Goal: Complete application form: Complete application form

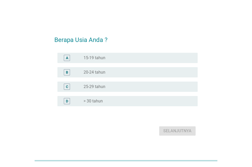
click at [131, 101] on div "radio_button_unchecked > 30 tahun" at bounding box center [137, 100] width 106 height 5
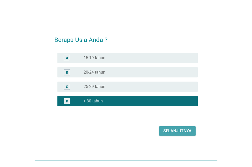
click at [189, 128] on div "Selanjutnya" at bounding box center [178, 131] width 28 height 6
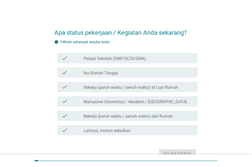
click at [191, 88] on div "check_box_outline_blank Bekerja (paruh waktu / penuh waktu) di Luar Rumah" at bounding box center [139, 87] width 110 height 6
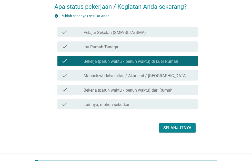
scroll to position [26, 0]
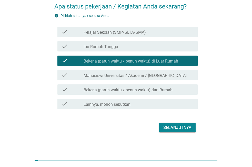
click at [190, 126] on div "Selanjutnya" at bounding box center [178, 127] width 28 height 6
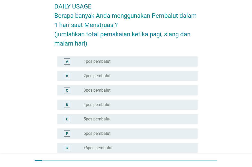
scroll to position [0, 0]
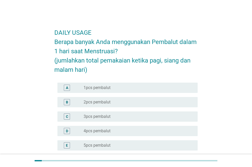
click at [192, 118] on div "radio_button_unchecked 3pcs pembalut" at bounding box center [139, 116] width 110 height 5
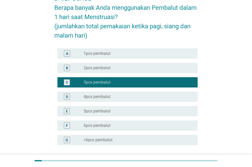
scroll to position [52, 0]
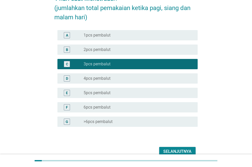
click at [154, 51] on div "radio_button_unchecked 2pcs pembalut" at bounding box center [137, 49] width 106 height 5
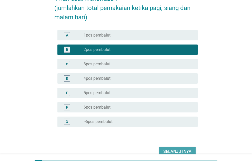
click at [173, 150] on div "Selanjutnya" at bounding box center [178, 151] width 28 height 6
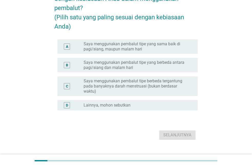
click at [186, 52] on label "Saya menggunakan pembalut tipe yang sama baik di pagi/siang, maupun malam hari" at bounding box center [137, 46] width 106 height 10
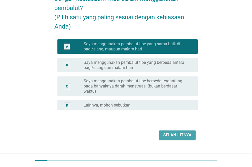
click at [188, 138] on div "Selanjutnya" at bounding box center [178, 135] width 28 height 6
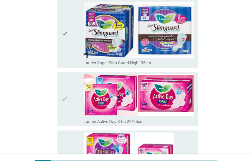
scroll to position [1179, 0]
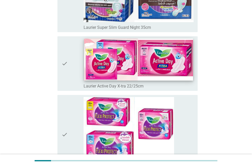
click at [180, 65] on img at bounding box center [138, 60] width 109 height 42
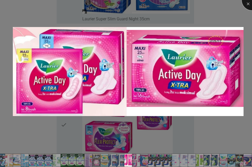
click at [247, 4] on div at bounding box center [252, 0] width 21 height 21
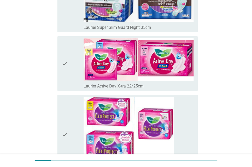
click at [61, 59] on div "check check_box_outline_blank Laurier Active Day X-tra 22/25cm" at bounding box center [128, 63] width 140 height 54
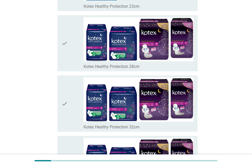
scroll to position [3633, 0]
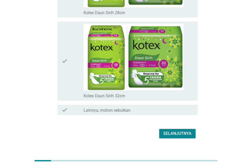
click at [182, 130] on div "Selanjutnya" at bounding box center [178, 133] width 28 height 6
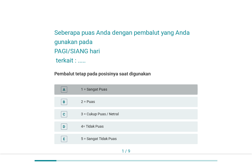
click at [170, 89] on div "1 = Sangat Puas" at bounding box center [137, 89] width 113 height 6
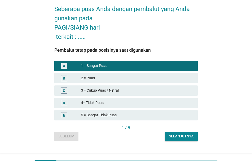
scroll to position [33, 0]
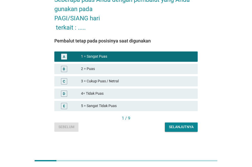
click at [180, 128] on div "Selanjutnya" at bounding box center [181, 126] width 25 height 5
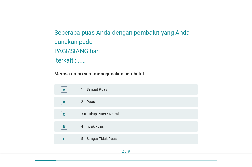
scroll to position [26, 0]
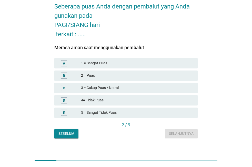
click at [150, 74] on div "2 = Puas" at bounding box center [137, 75] width 113 height 6
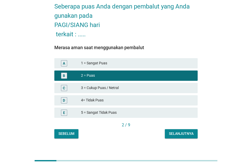
click at [179, 134] on div "Selanjutnya" at bounding box center [181, 133] width 25 height 5
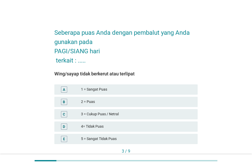
click at [183, 114] on div "3 = Cukup Puas / Netral" at bounding box center [137, 114] width 113 height 6
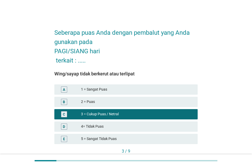
scroll to position [33, 0]
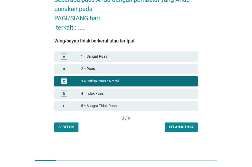
click at [188, 128] on div "Selanjutnya" at bounding box center [181, 126] width 25 height 5
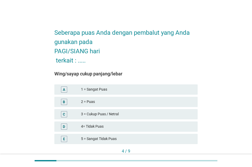
click at [169, 102] on div "2 = Puas" at bounding box center [137, 102] width 113 height 6
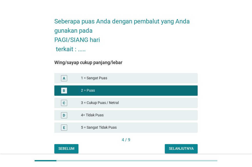
scroll to position [33, 0]
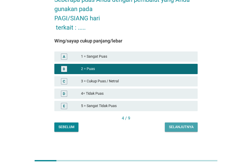
click at [175, 128] on div "Selanjutnya" at bounding box center [181, 126] width 25 height 5
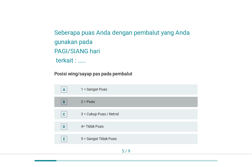
click at [176, 100] on div "2 = Puas" at bounding box center [137, 102] width 113 height 6
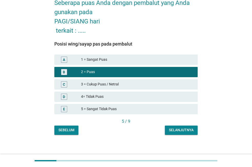
scroll to position [33, 0]
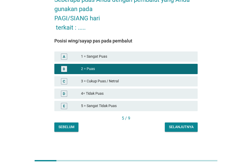
click at [182, 127] on div "Selanjutnya" at bounding box center [181, 126] width 25 height 5
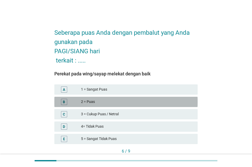
click at [178, 101] on div "2 = Puas" at bounding box center [137, 102] width 113 height 6
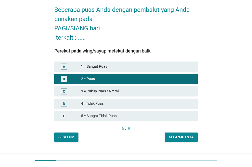
scroll to position [33, 0]
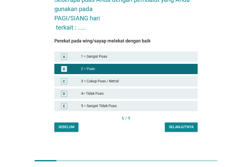
click at [186, 124] on button "Selanjutnya" at bounding box center [181, 126] width 33 height 9
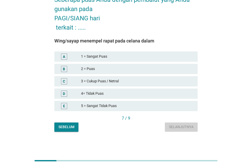
scroll to position [0, 0]
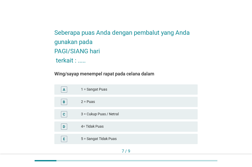
click at [185, 90] on div "1 = Sangat Puas" at bounding box center [137, 89] width 113 height 6
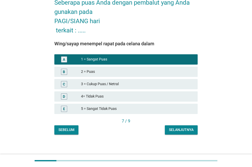
scroll to position [33, 0]
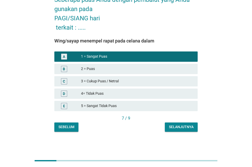
click at [187, 127] on div "Selanjutnya" at bounding box center [181, 126] width 25 height 5
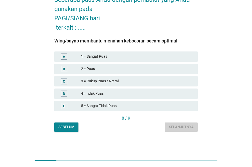
scroll to position [0, 0]
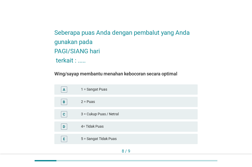
click at [185, 98] on div "B 2 = Puas" at bounding box center [126, 102] width 144 height 10
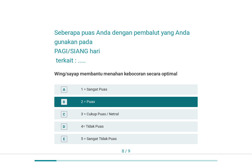
scroll to position [33, 0]
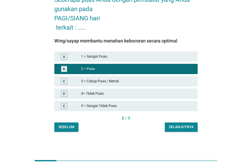
click at [186, 128] on div "Selanjutnya" at bounding box center [181, 126] width 25 height 5
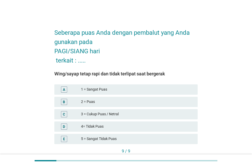
click at [185, 92] on div "1 = Sangat Puas" at bounding box center [137, 89] width 113 height 6
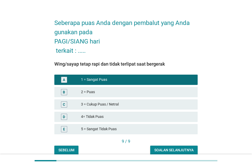
scroll to position [33, 0]
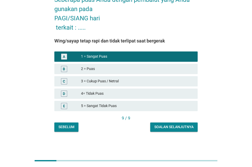
click at [185, 125] on div "Soalan selanjutnya" at bounding box center [174, 126] width 39 height 5
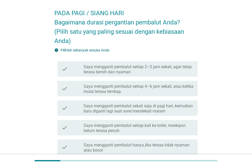
scroll to position [26, 0]
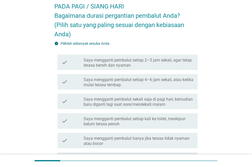
click at [181, 81] on label "Saya mengganti pembalut setiap 4–6 jam sekali, atau ketika mulai terasa lembap." at bounding box center [139, 82] width 110 height 10
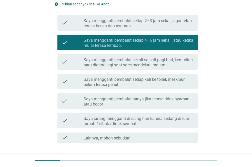
scroll to position [79, 0]
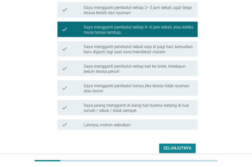
click at [184, 147] on div "Selanjutnya" at bounding box center [178, 148] width 28 height 6
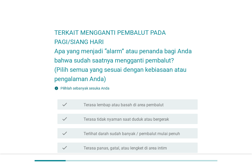
scroll to position [26, 0]
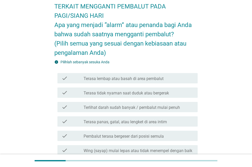
click at [175, 80] on div "check_box_outline_blank Terasa lembap atau basah di area pembalut" at bounding box center [139, 78] width 110 height 6
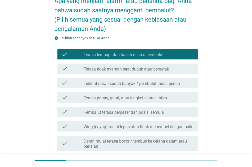
scroll to position [52, 0]
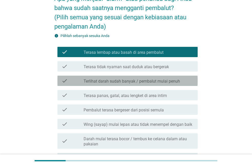
click at [174, 83] on label "Terlihat darah sudah banyak / pembalut mulai penuh" at bounding box center [132, 81] width 97 height 5
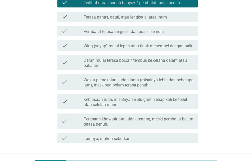
scroll to position [131, 0]
click at [174, 64] on label "Darah mulai terasa bocor / tembus ke celana dalam atau pakaian" at bounding box center [139, 63] width 110 height 10
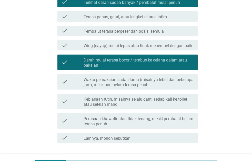
scroll to position [157, 0]
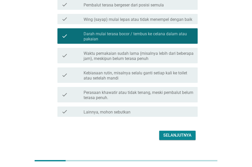
click at [177, 58] on label "Waktu pemakaian sudah lama (misalnya lebih dari beberapa jam), meskipun belum t…" at bounding box center [139, 56] width 110 height 10
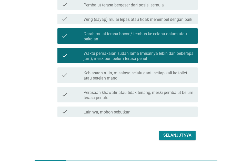
click at [186, 134] on div "Selanjutnya" at bounding box center [178, 135] width 28 height 6
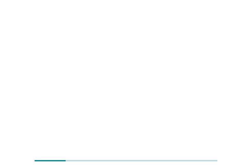
scroll to position [0, 0]
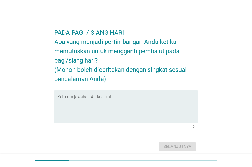
click at [114, 121] on textarea "Ketikkan jawaban Anda disini." at bounding box center [128, 109] width 140 height 27
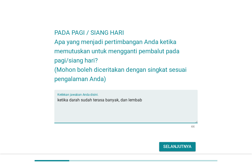
type textarea "ketika darah sudah terasa banyak, dan lembab"
click at [171, 147] on button "Selanjutnya" at bounding box center [177, 146] width 36 height 9
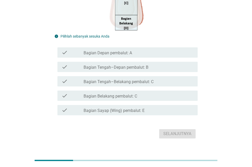
scroll to position [157, 0]
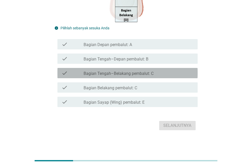
click at [171, 73] on div "check_box_outline_blank Bagian Tengah–Belakang pembalut: C" at bounding box center [139, 73] width 110 height 6
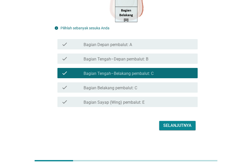
click at [183, 128] on div "Selanjutnya" at bounding box center [178, 125] width 28 height 6
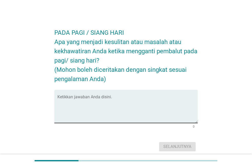
click at [170, 107] on textarea "Ketikkan jawaban Anda disini." at bounding box center [128, 109] width 140 height 27
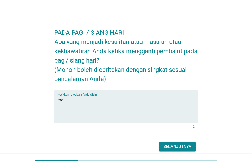
type textarea "m"
type textarea "mencari kamar mandi"
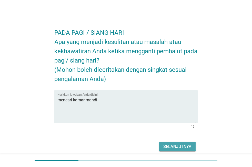
click at [175, 148] on div "Selanjutnya" at bounding box center [178, 146] width 28 height 6
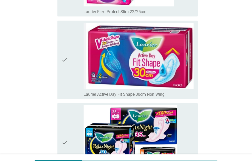
scroll to position [1362, 0]
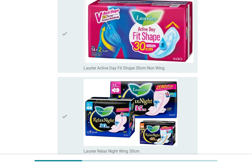
click at [63, 127] on icon "check" at bounding box center [65, 116] width 6 height 75
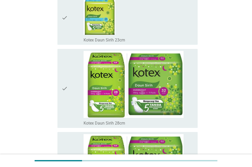
scroll to position [3633, 0]
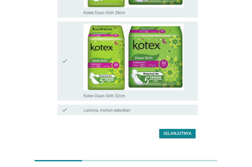
click at [182, 130] on div "Selanjutnya" at bounding box center [178, 133] width 28 height 6
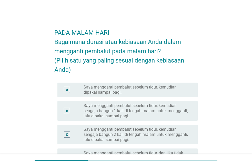
scroll to position [26, 0]
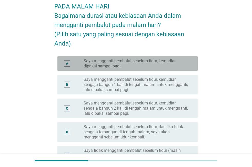
click at [172, 64] on label "Saya mengganti pembalut sebelum tidur, kemudian dipakai sampai pagi." at bounding box center [137, 63] width 106 height 10
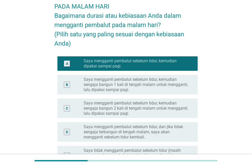
scroll to position [162, 0]
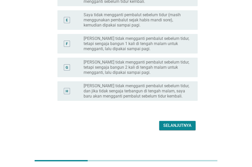
click at [177, 126] on div "Selanjutnya" at bounding box center [178, 125] width 28 height 6
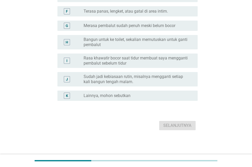
scroll to position [0, 0]
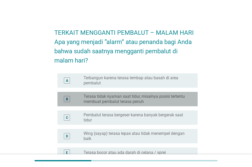
click at [187, 98] on label "Terasa tidak nyaman saat tidur, misalnya posisi tertentu membuat pembalut teras…" at bounding box center [137, 99] width 106 height 10
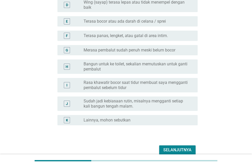
scroll to position [155, 0]
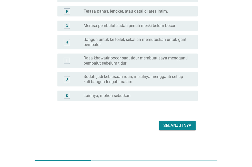
click at [189, 125] on div "Selanjutnya" at bounding box center [178, 125] width 28 height 6
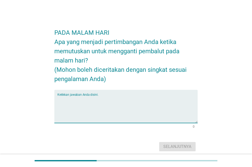
click at [177, 116] on textarea "Ketikkan jawaban Anda disini." at bounding box center [128, 109] width 140 height 27
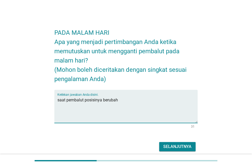
type textarea "saat pembalut posisinya berubah"
click at [180, 149] on div "Selanjutnya" at bounding box center [178, 146] width 28 height 6
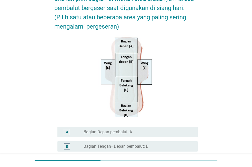
scroll to position [105, 0]
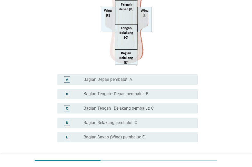
click at [175, 125] on div "radio_button_unchecked Bagian Belakang pembalut: C" at bounding box center [137, 122] width 106 height 5
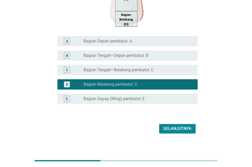
scroll to position [146, 0]
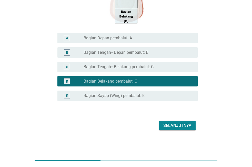
click at [184, 126] on div "Selanjutnya" at bounding box center [178, 125] width 28 height 6
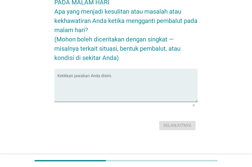
scroll to position [0, 0]
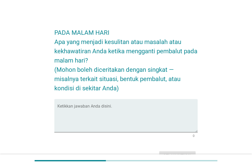
click at [184, 126] on textarea "Ketikkan jawaban Anda disini." at bounding box center [128, 118] width 140 height 27
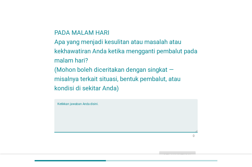
type textarea "r"
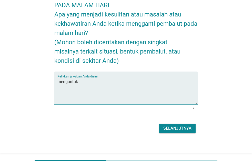
scroll to position [35, 0]
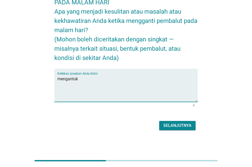
type textarea "mengantuk"
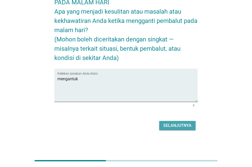
click at [185, 128] on div "Selanjutnya" at bounding box center [178, 125] width 28 height 6
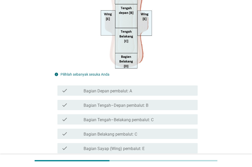
scroll to position [157, 0]
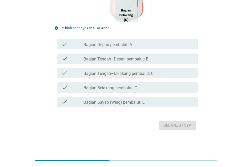
click at [155, 88] on div "check_box_outline_blank Bagian Belakang pembalut: C" at bounding box center [139, 87] width 110 height 6
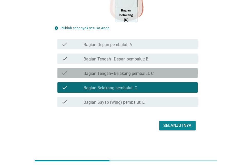
click at [164, 73] on div "check_box_outline_blank Bagian Tengah–Belakang pembalut: C" at bounding box center [139, 73] width 110 height 6
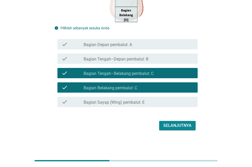
click at [188, 124] on div "Selanjutnya" at bounding box center [178, 125] width 28 height 6
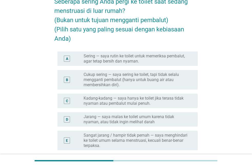
scroll to position [52, 0]
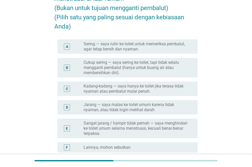
click at [178, 71] on label "Cukup sering — saya sering ke toilet, tapi tidak selalu mengganti pembalut (han…" at bounding box center [137, 67] width 106 height 15
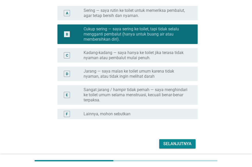
scroll to position [104, 0]
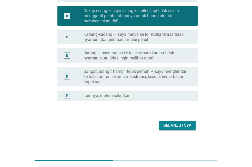
click at [188, 125] on div "Selanjutnya" at bounding box center [178, 125] width 28 height 6
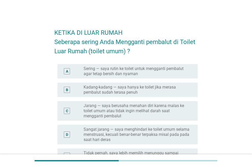
click at [191, 90] on div "radio_button_unchecked Kadang-kadang — saya hanya ke toilet jika merasa pembalu…" at bounding box center [139, 89] width 110 height 10
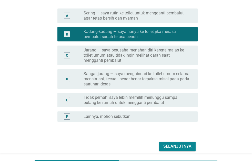
scroll to position [76, 0]
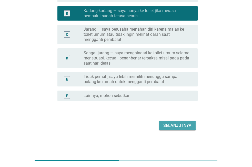
click at [185, 125] on div "Selanjutnya" at bounding box center [178, 125] width 28 height 6
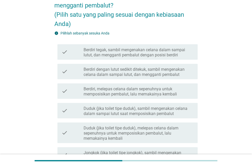
scroll to position [52, 0]
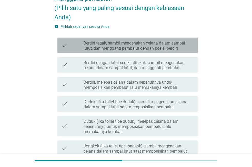
click at [188, 46] on label "Berdiri tegak, sambil mengenakan celana dalam sampai lutut, dan mengganti pemba…" at bounding box center [139, 46] width 110 height 10
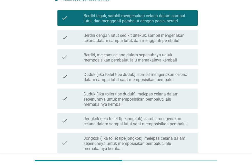
scroll to position [131, 0]
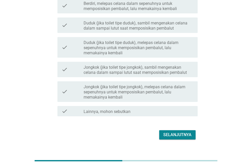
click at [189, 134] on div "Selanjutnya" at bounding box center [178, 134] width 28 height 6
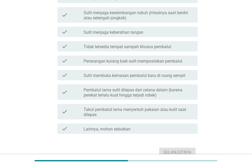
scroll to position [0, 0]
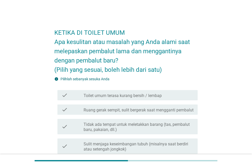
click at [186, 96] on div "check_box_outline_blank Toilet umum terasa kurang bersih / lembap" at bounding box center [139, 95] width 110 height 6
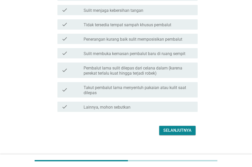
scroll to position [157, 0]
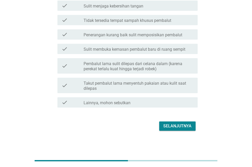
click at [187, 128] on div "Selanjutnya" at bounding box center [178, 126] width 28 height 6
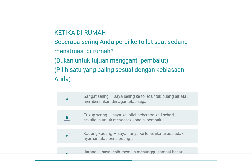
click at [191, 117] on div "radio_button_unchecked Cukup sering — saya ke toilet beberapa kali sehari, seka…" at bounding box center [139, 117] width 110 height 10
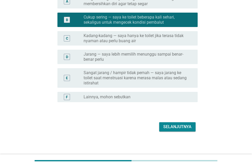
scroll to position [99, 0]
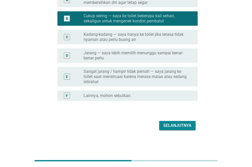
click at [185, 127] on div "Selanjutnya" at bounding box center [178, 125] width 28 height 6
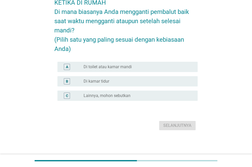
scroll to position [0, 0]
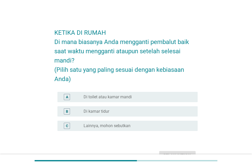
click at [192, 97] on div "radio_button_unchecked Di toilet atau kamar mandi" at bounding box center [139, 96] width 110 height 5
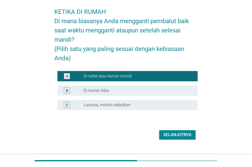
scroll to position [30, 0]
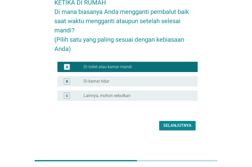
click at [185, 122] on button "Selanjutnya" at bounding box center [177, 125] width 36 height 9
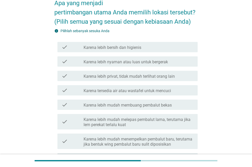
scroll to position [79, 0]
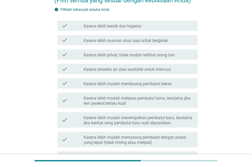
click at [185, 56] on div "check_box_outline_blank Karena lebih privat, tidak mudah terlihat orang lain" at bounding box center [139, 54] width 110 height 6
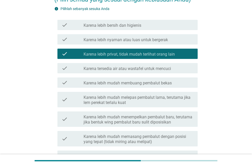
scroll to position [105, 0]
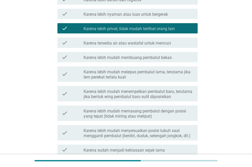
click at [182, 77] on label "Karena lebih mudah melepas pembalut lama, terutama jika lem perekat terlalu kuat" at bounding box center [139, 74] width 110 height 10
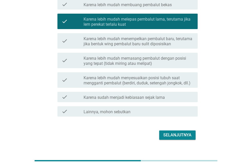
scroll to position [167, 0]
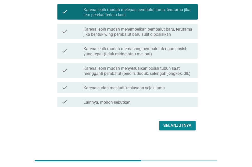
click at [184, 122] on div "Selanjutnya" at bounding box center [178, 125] width 28 height 6
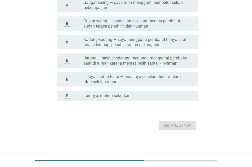
scroll to position [0, 0]
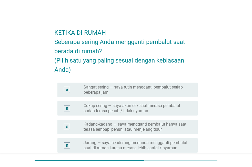
click at [187, 111] on label "Cukup sering — saya akan cek saat merasa pembalut sudah terasa penuh / tidak ny…" at bounding box center [137, 108] width 106 height 10
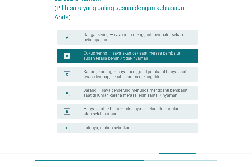
scroll to position [84, 0]
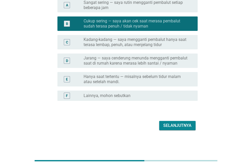
click at [188, 121] on button "Selanjutnya" at bounding box center [177, 125] width 36 height 9
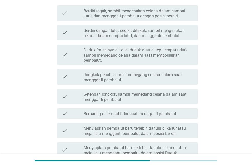
scroll to position [0, 0]
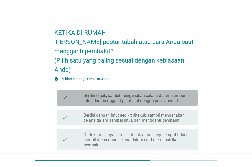
click at [195, 99] on div "check check_box_outline_blank Berdiri tegak, sambil mengenakan celana dalam sam…" at bounding box center [128, 97] width 140 height 15
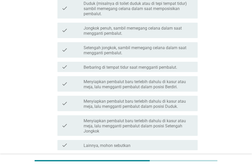
scroll to position [174, 0]
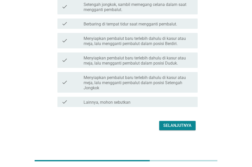
click at [187, 126] on div "Selanjutnya" at bounding box center [178, 125] width 28 height 6
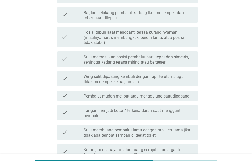
scroll to position [131, 0]
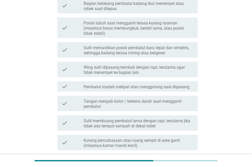
click at [180, 87] on label "Pembalut mudah melipat atau menggulung saat dipasang" at bounding box center [137, 86] width 106 height 5
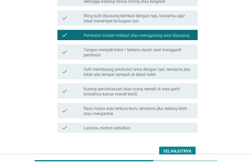
scroll to position [183, 0]
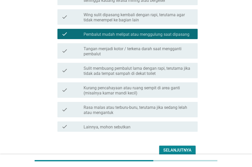
click at [170, 54] on label "Tangan menjadi kotor / terkena darah saat mengganti pembalut" at bounding box center [139, 51] width 110 height 10
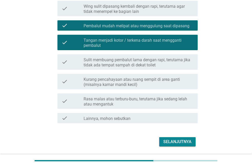
scroll to position [208, 0]
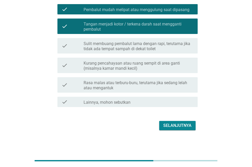
click at [190, 122] on div "Selanjutnya" at bounding box center [178, 125] width 28 height 6
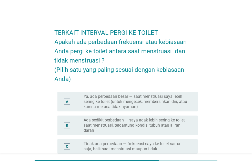
scroll to position [26, 0]
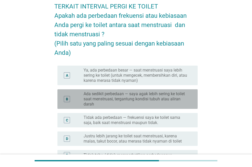
click at [174, 98] on label "Ada sedikit perbedaan — saya agak lebih sering ke toilet saat menstruasi, terga…" at bounding box center [137, 98] width 106 height 15
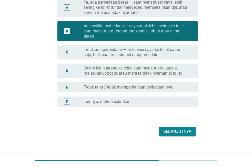
scroll to position [100, 0]
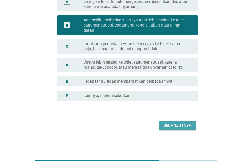
click at [172, 124] on div "Selanjutnya" at bounding box center [178, 125] width 28 height 6
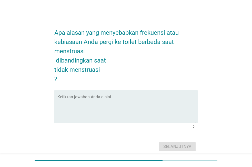
click at [175, 104] on textarea "Ketikkan jawaban Anda disini." at bounding box center [128, 109] width 140 height 27
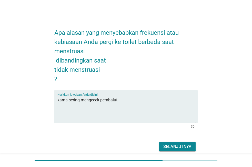
type textarea "karna sering mengecek pembalut"
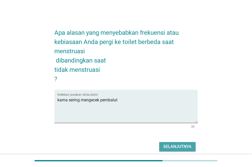
click at [164, 148] on div "Selanjutnya" at bounding box center [178, 146] width 28 height 6
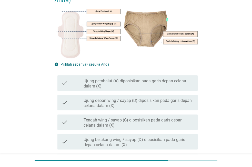
scroll to position [105, 0]
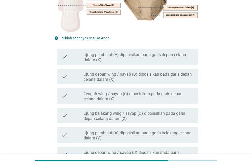
click at [175, 93] on label "Tengah wing / sayap (C) diposisikan pada garis depan celana dalam (X)" at bounding box center [139, 96] width 110 height 10
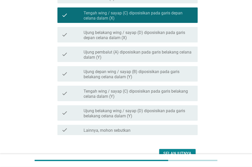
scroll to position [213, 0]
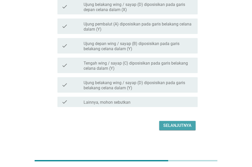
click at [187, 121] on button "Selanjutnya" at bounding box center [177, 125] width 36 height 9
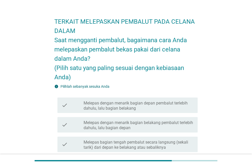
scroll to position [52, 0]
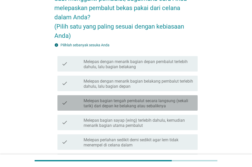
click at [183, 99] on label "Melepas bagian tengah pembalut secara langsung (sekali tarik) dari depan ke bel…" at bounding box center [139, 103] width 110 height 10
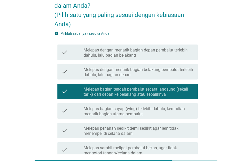
scroll to position [50, 0]
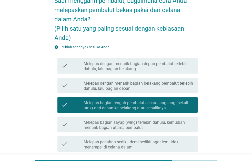
click at [162, 67] on label "Melepas dengan menarik bagian depan pembalut terlebih dahulu, lalu bagian belak…" at bounding box center [139, 66] width 110 height 10
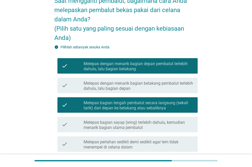
click at [167, 102] on label "Melepas bagian tengah pembalut secara langsung (sekali tarik) dari depan ke bel…" at bounding box center [139, 105] width 110 height 10
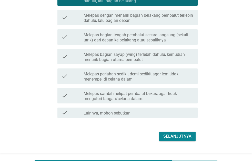
scroll to position [129, 0]
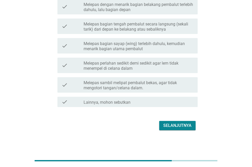
click at [182, 126] on div "Selanjutnya" at bounding box center [178, 125] width 28 height 6
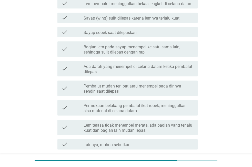
scroll to position [131, 0]
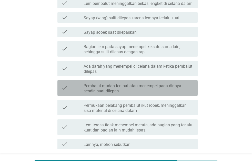
click at [183, 87] on label "Pembalut mudah terlipat atau menempel pada dirinya sendiri saat dilepas" at bounding box center [139, 88] width 110 height 10
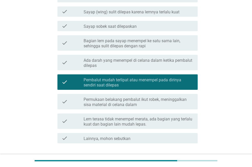
scroll to position [173, 0]
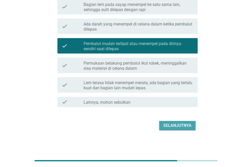
click at [193, 123] on button "Selanjutnya" at bounding box center [177, 125] width 36 height 9
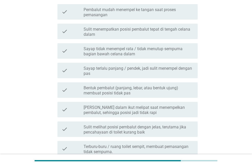
scroll to position [0, 0]
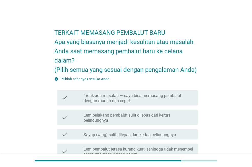
click at [189, 98] on label "Tidak ada masalah — saya bisa memasang pembalut dengan mudah dan cepat" at bounding box center [139, 98] width 110 height 10
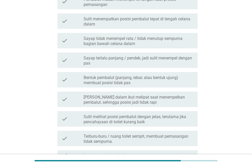
scroll to position [237, 0]
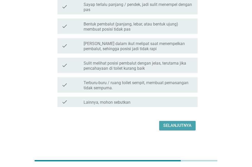
click at [186, 128] on div "Selanjutnya" at bounding box center [178, 125] width 28 height 6
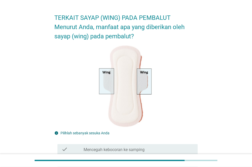
scroll to position [105, 0]
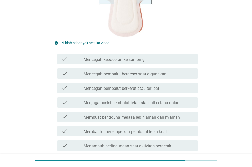
click at [179, 61] on div "check_box_outline_blank Mencegah kebocoran ke samping" at bounding box center [139, 59] width 110 height 6
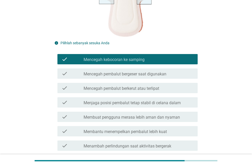
scroll to position [211, 0]
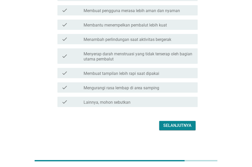
click at [185, 124] on div "Selanjutnya" at bounding box center [178, 125] width 28 height 6
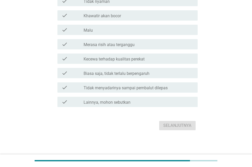
scroll to position [0, 0]
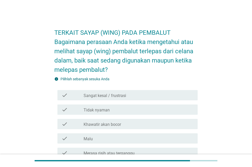
click at [180, 103] on div "check check_box_outline_blank Tidak nyaman" at bounding box center [126, 109] width 144 height 14
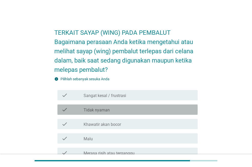
click at [180, 109] on div "check_box_outline_blank Tidak nyaman" at bounding box center [139, 109] width 110 height 6
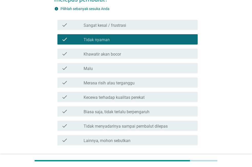
scroll to position [108, 0]
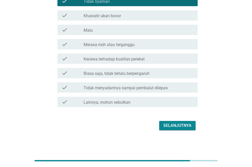
click at [187, 123] on div "Selanjutnya" at bounding box center [178, 125] width 28 height 6
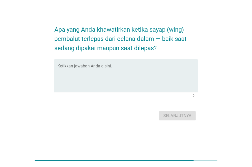
scroll to position [0, 0]
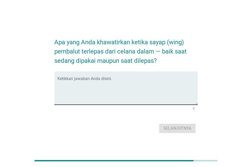
click at [177, 98] on textarea "Ketikkan jawaban Anda disini." at bounding box center [128, 91] width 140 height 27
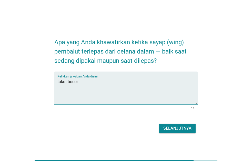
type textarea "takut bocor"
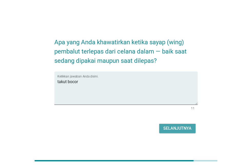
click at [177, 127] on button "Selanjutnya" at bounding box center [177, 128] width 36 height 9
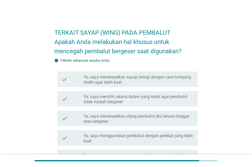
click at [179, 139] on label "Ya, saya menggunakan pembalut dengan perekat yang lebih kuat" at bounding box center [139, 138] width 110 height 10
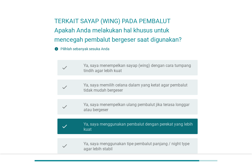
scroll to position [87, 0]
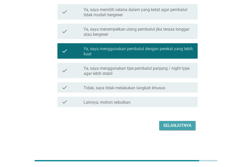
click at [183, 127] on div "Selanjutnya" at bounding box center [178, 125] width 28 height 6
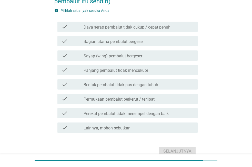
scroll to position [0, 0]
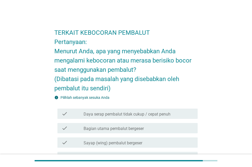
click at [187, 117] on div "check check_box_outline_blank Daya serap pembalut tidak cukup / cepat penuh" at bounding box center [128, 113] width 140 height 10
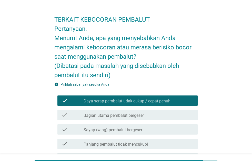
scroll to position [112, 0]
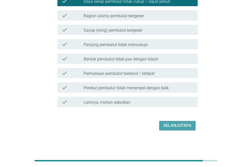
click at [184, 125] on div "Selanjutnya" at bounding box center [178, 125] width 28 height 6
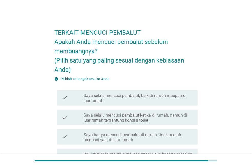
click at [184, 95] on label "Saya selalu mencuci pembalut, baik di rumah maupun di luar rumah" at bounding box center [139, 98] width 110 height 10
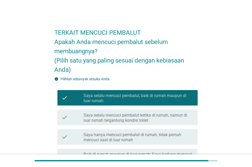
click at [181, 115] on label "Saya selalu mencuci pembalut ketika di rumah, namun di luar rumah tergantung ko…" at bounding box center [139, 117] width 110 height 10
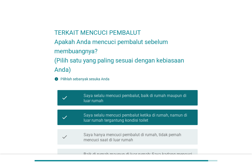
click at [188, 98] on label "Saya selalu mencuci pembalut, baik di rumah maupun di luar rumah" at bounding box center [139, 98] width 110 height 10
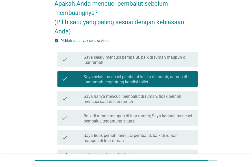
scroll to position [91, 0]
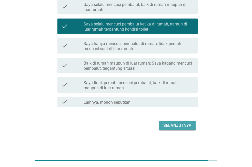
click at [187, 127] on div "Selanjutnya" at bounding box center [178, 125] width 28 height 6
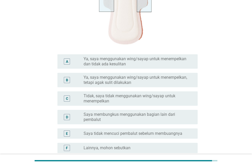
scroll to position [131, 0]
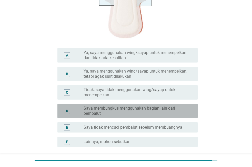
click at [183, 106] on label "Saya membungkus menggunakan bagian lain dari pembalut" at bounding box center [137, 111] width 106 height 10
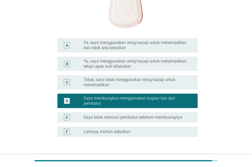
scroll to position [177, 0]
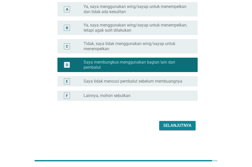
click at [181, 123] on div "Selanjutnya" at bounding box center [178, 125] width 28 height 6
